Goal: Check status

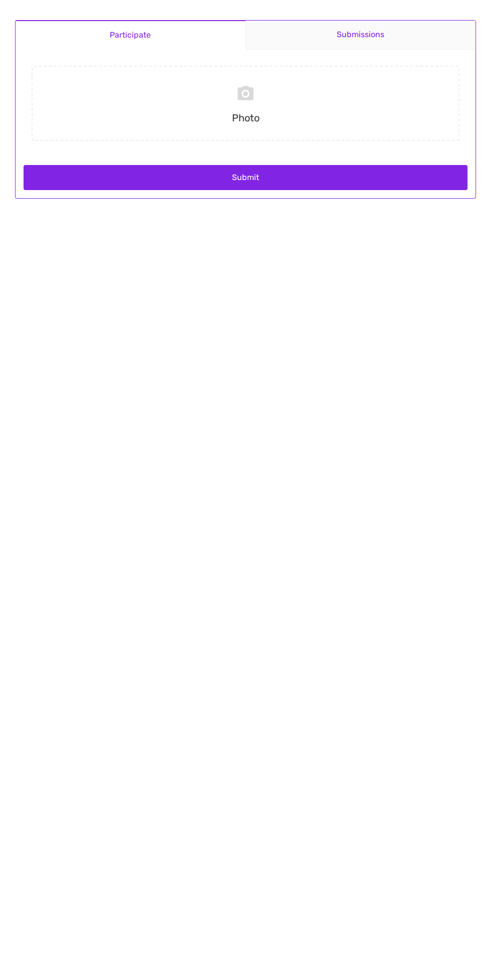
click at [333, 41] on link "Submissions" at bounding box center [361, 35] width 231 height 29
